Goal: Information Seeking & Learning: Check status

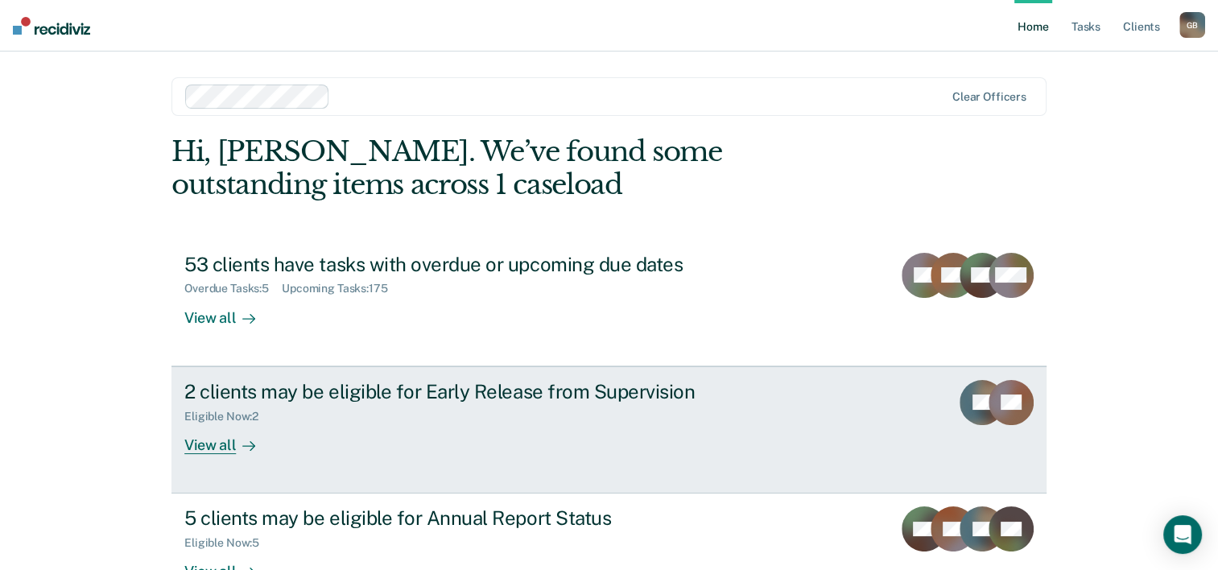
click at [219, 444] on div "View all" at bounding box center [229, 438] width 90 height 31
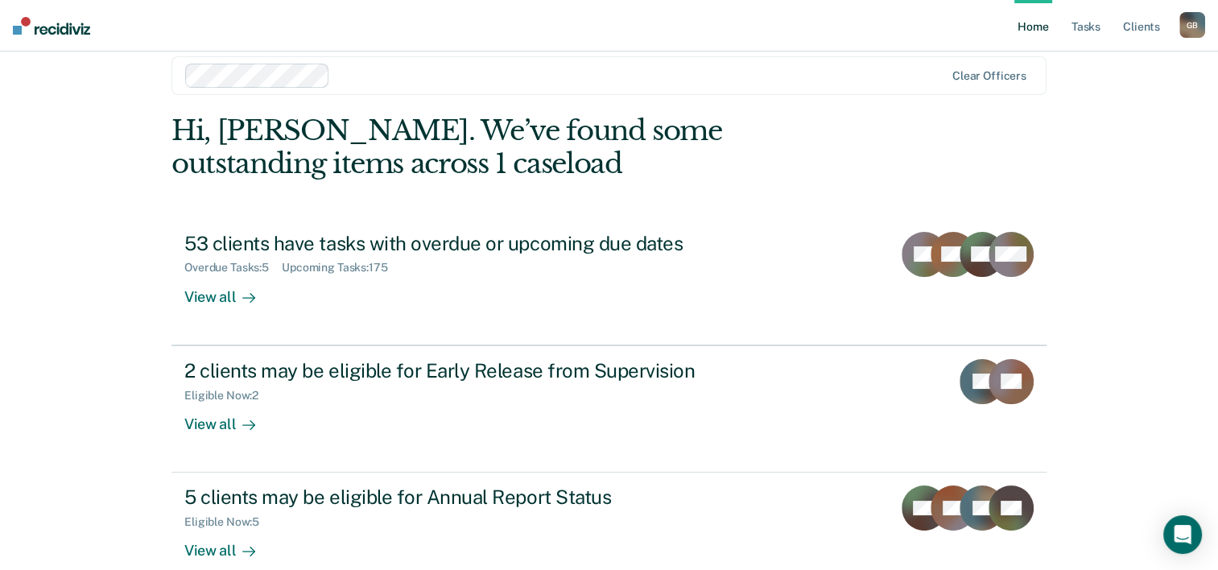
scroll to position [114, 0]
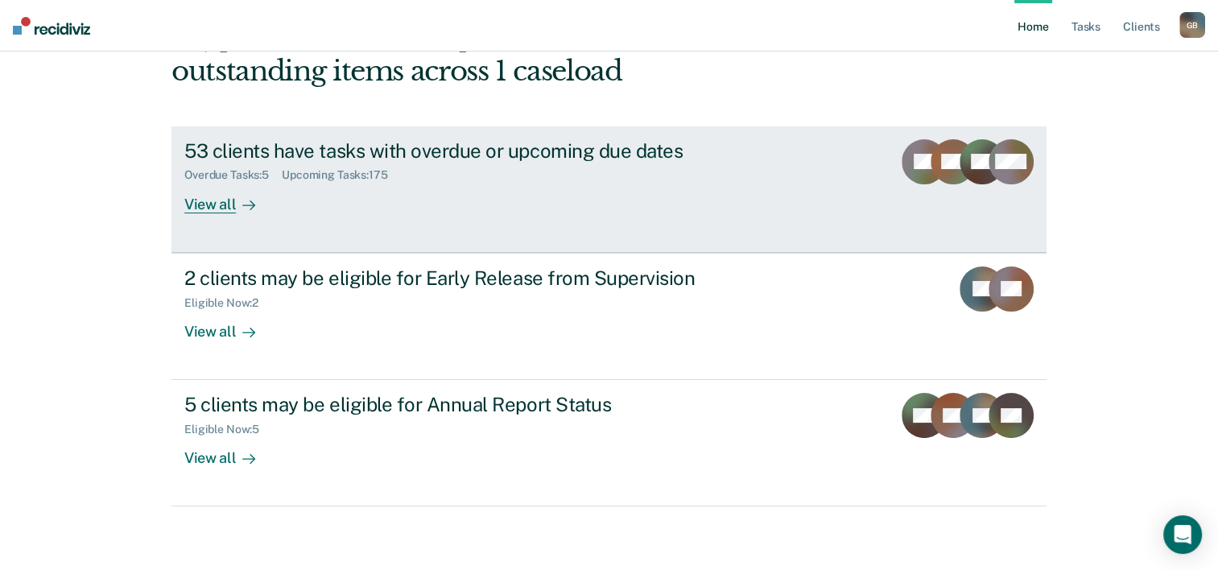
click at [213, 208] on div "View all" at bounding box center [229, 197] width 90 height 31
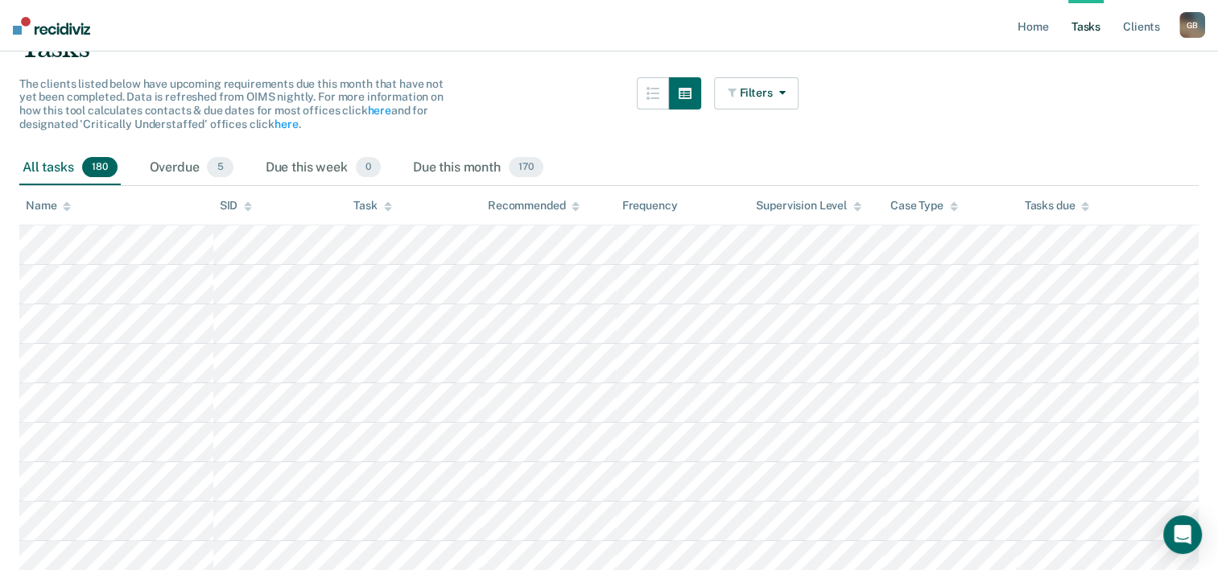
scroll to position [129, 0]
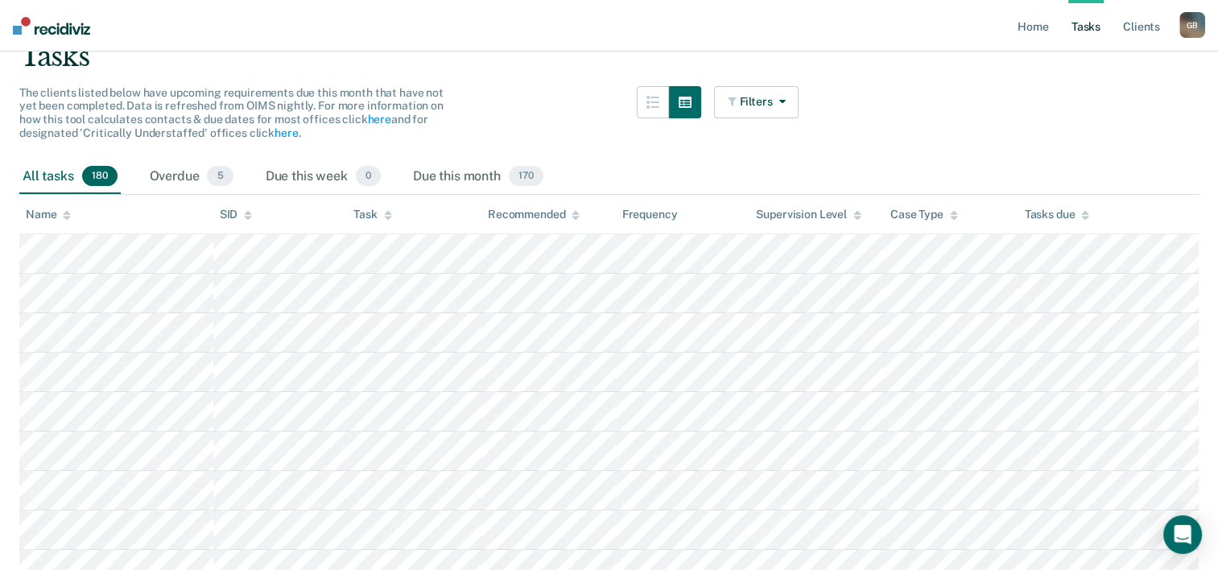
scroll to position [114, 0]
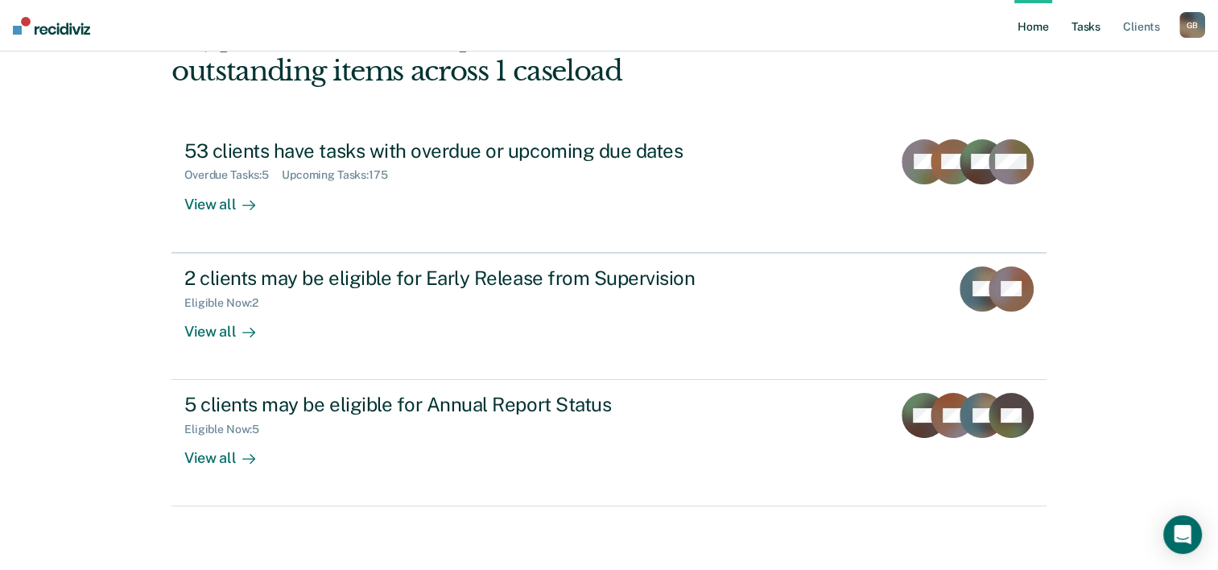
click at [1093, 31] on link "Tasks" at bounding box center [1085, 26] width 35 height 52
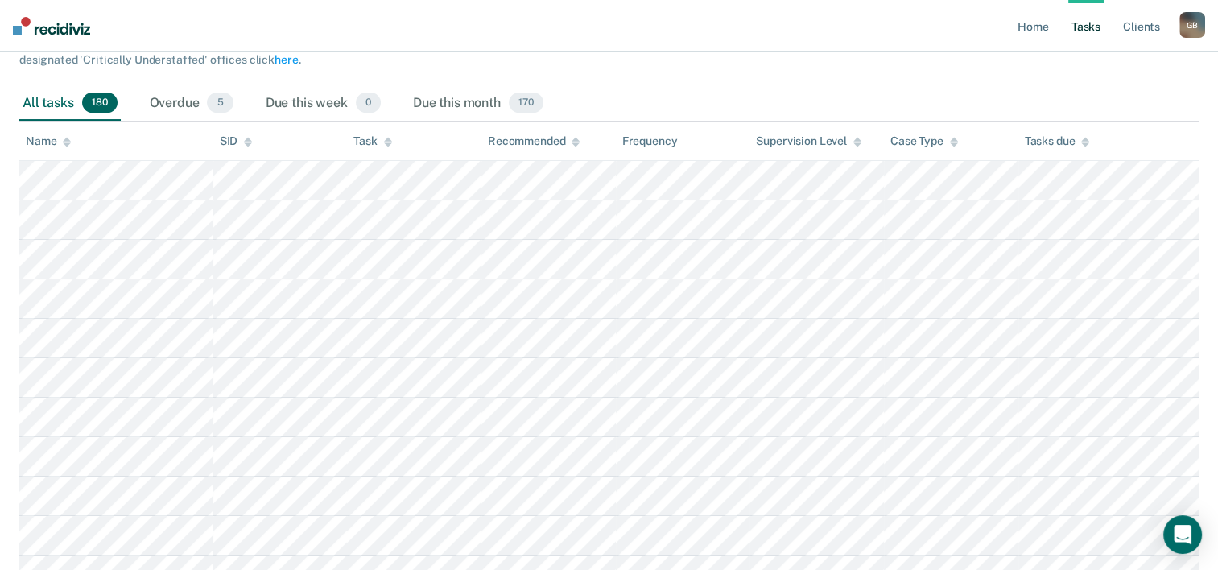
scroll to position [165, 0]
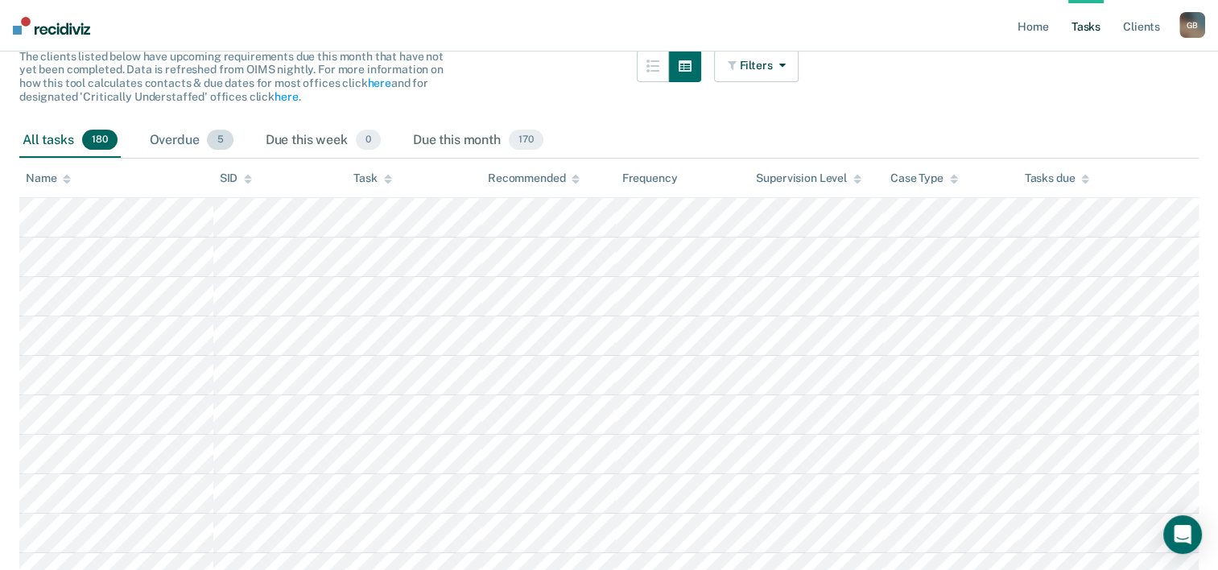
click at [223, 138] on span "5" at bounding box center [220, 140] width 26 height 21
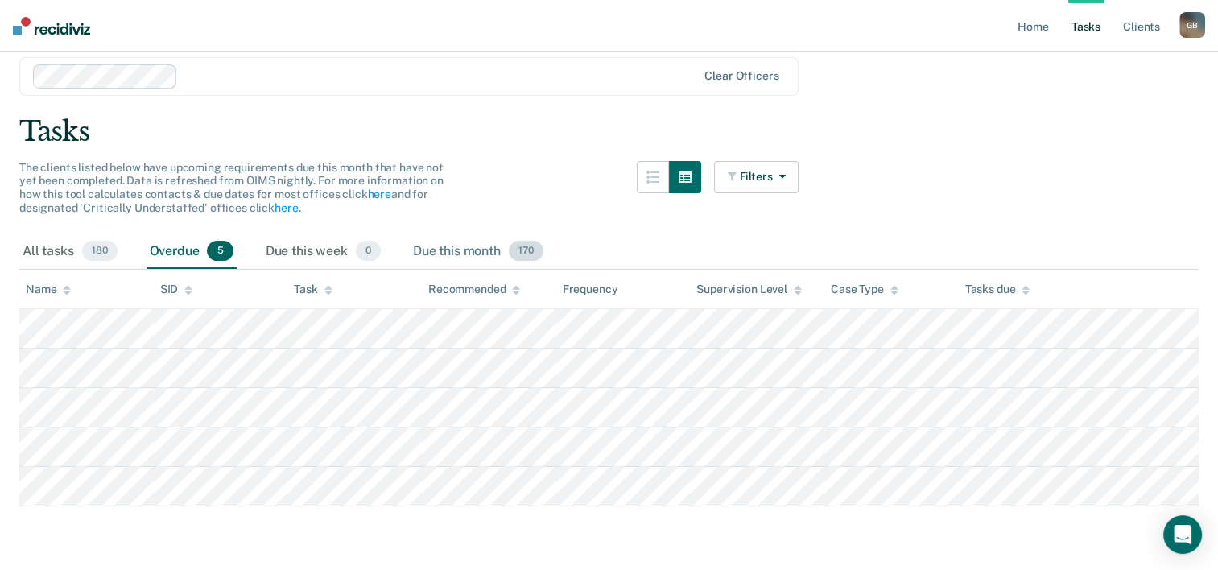
click at [528, 250] on span "170" at bounding box center [526, 251] width 35 height 21
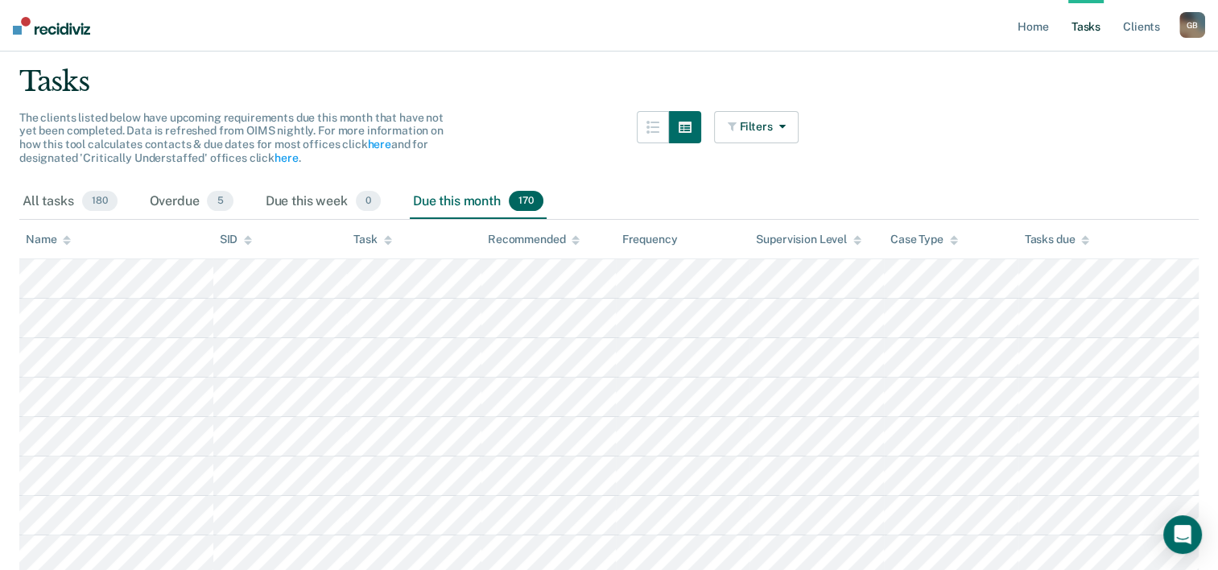
scroll to position [0, 0]
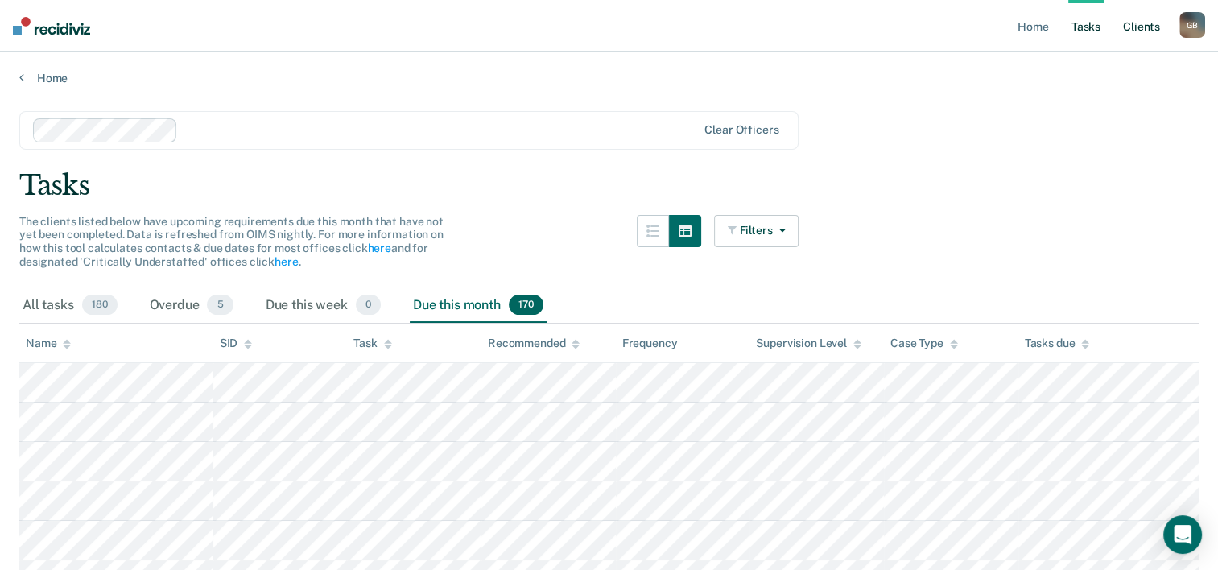
click at [1142, 31] on link "Client s" at bounding box center [1141, 26] width 43 height 52
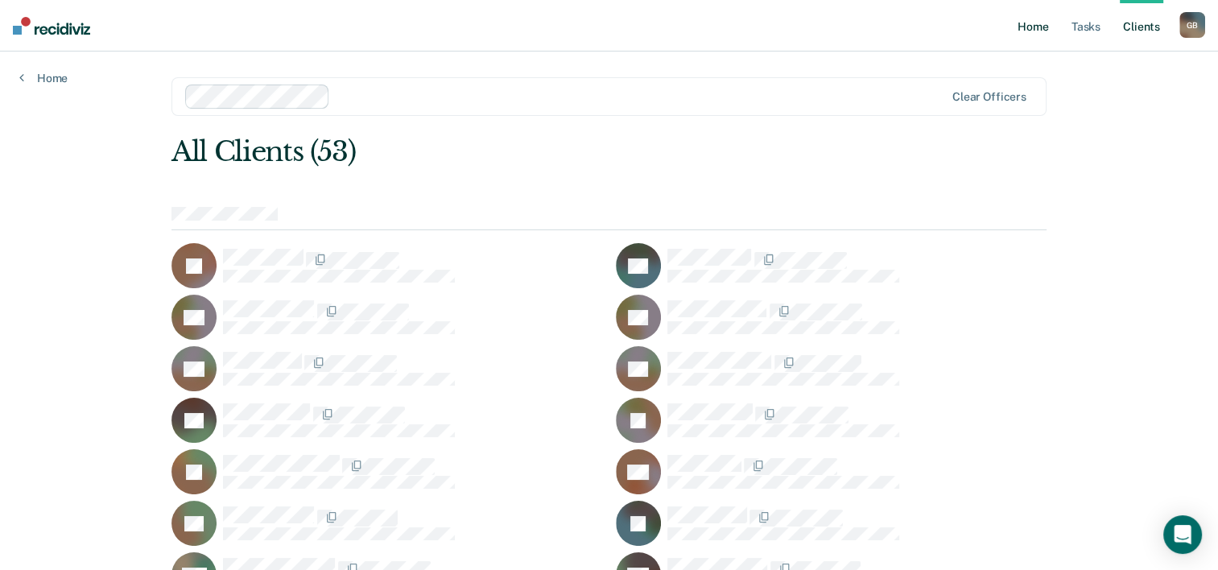
click at [1039, 27] on link "Home" at bounding box center [1032, 26] width 37 height 52
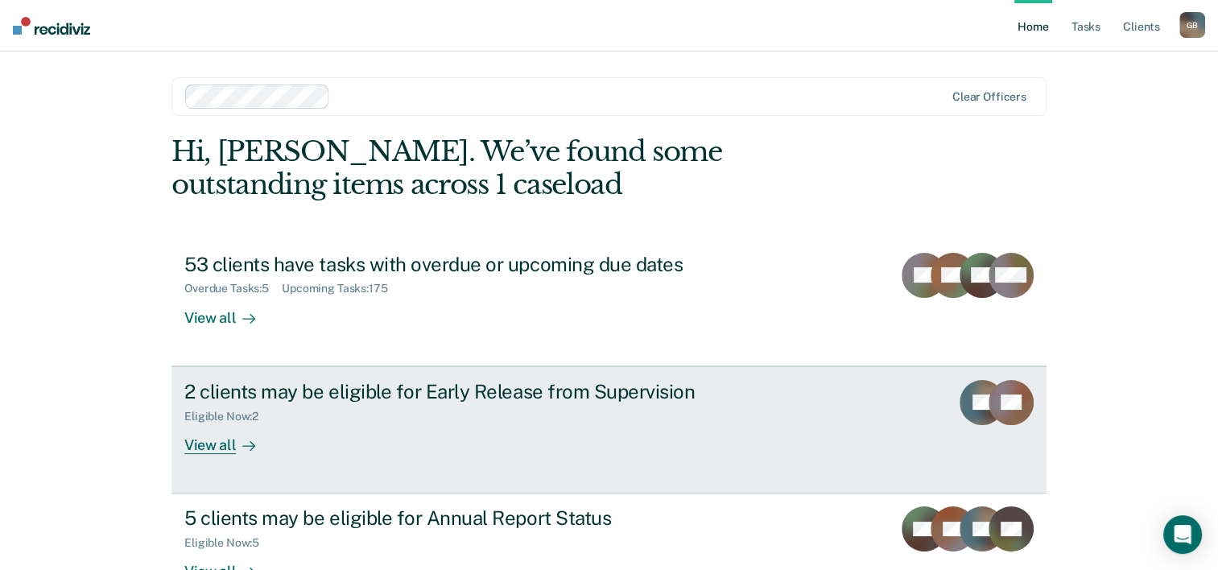
click at [171, 448] on link "2 clients may be eligible for Early Release from Supervision Eligible Now : 2 V…" at bounding box center [608, 429] width 875 height 127
